Goal: Download file/media

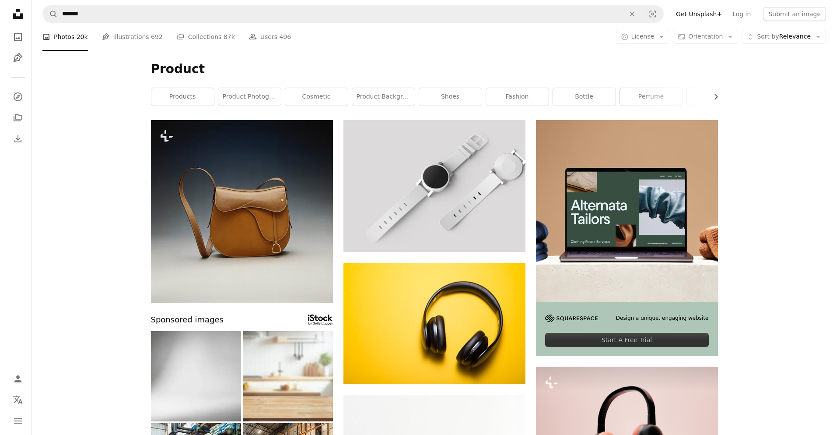
scroll to position [3964, 0]
